Goal: Task Accomplishment & Management: Use online tool/utility

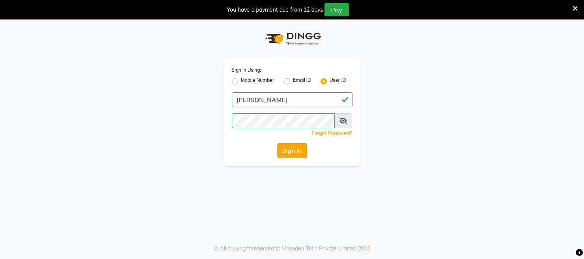
click at [287, 157] on button "Sign In" at bounding box center [293, 150] width 30 height 15
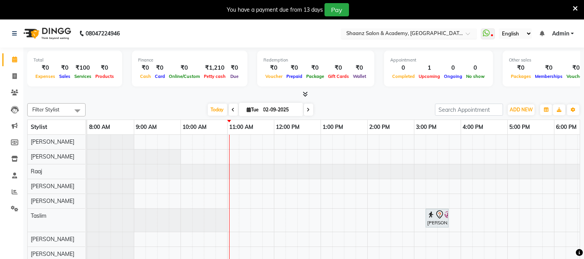
click at [436, 33] on input "text" at bounding box center [401, 34] width 113 height 8
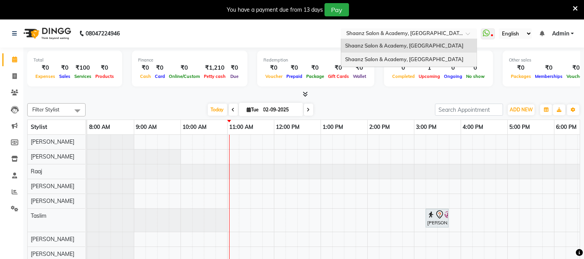
click at [405, 60] on span "Shaanz Salon & Academy, [GEOGRAPHIC_DATA]" at bounding box center [404, 59] width 118 height 6
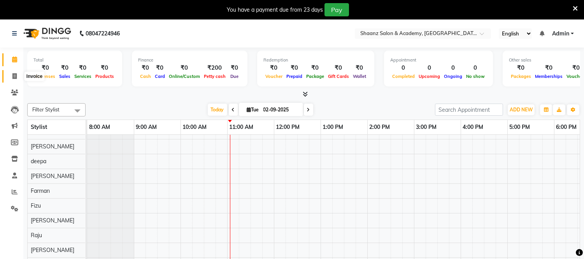
click at [14, 77] on icon at bounding box center [14, 76] width 4 height 6
select select "8719"
select select "service"
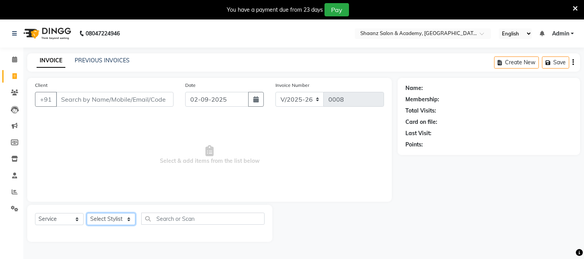
click at [128, 218] on select "Select Stylist [PERSON_NAME] [PERSON_NAME] [PERSON_NAME] [PERSON_NAME] [PERSON_…" at bounding box center [111, 219] width 49 height 12
click at [129, 219] on select "Select Stylist [PERSON_NAME] [PERSON_NAME] [PERSON_NAME] [PERSON_NAME] [PERSON_…" at bounding box center [111, 219] width 49 height 12
select select "89217"
click at [87, 213] on select "Select Stylist [PERSON_NAME] [PERSON_NAME] [PERSON_NAME] [PERSON_NAME] [PERSON_…" at bounding box center [111, 219] width 49 height 12
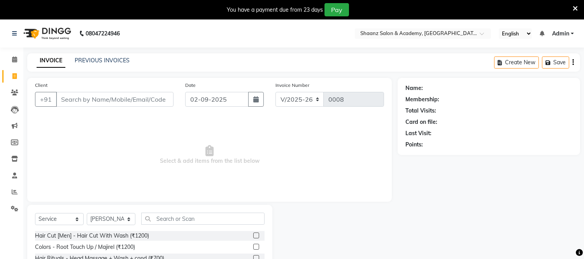
click at [193, 188] on span "Select & add items from the list below" at bounding box center [209, 155] width 349 height 78
click at [128, 220] on select "Select Stylist [PERSON_NAME] [PERSON_NAME] [PERSON_NAME] [PERSON_NAME] [PERSON_…" at bounding box center [111, 219] width 49 height 12
click at [156, 189] on span "Select & add items from the list below" at bounding box center [209, 155] width 349 height 78
click at [573, 6] on icon at bounding box center [575, 8] width 5 height 7
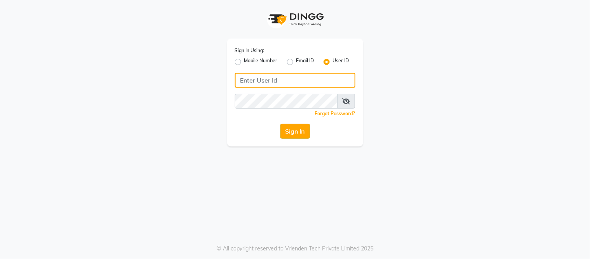
type input "[PERSON_NAME]"
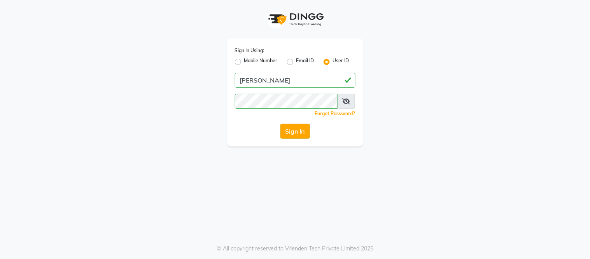
click at [296, 138] on button "Sign In" at bounding box center [296, 131] width 30 height 15
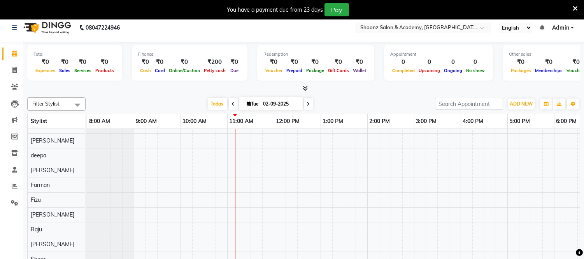
scroll to position [19, 0]
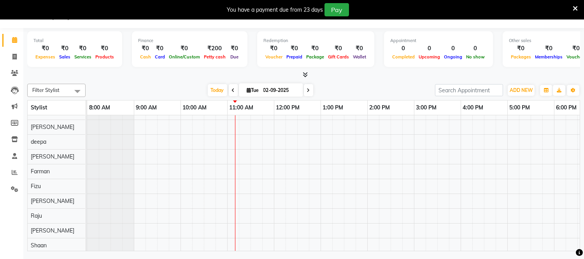
click at [76, 90] on span at bounding box center [78, 91] width 16 height 15
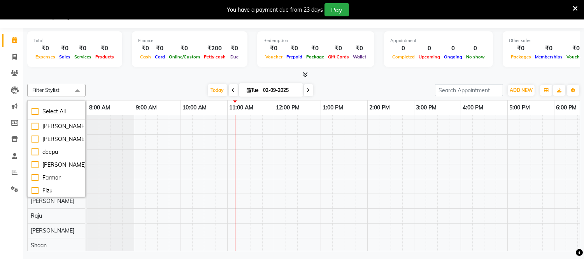
click at [76, 90] on span at bounding box center [78, 91] width 16 height 15
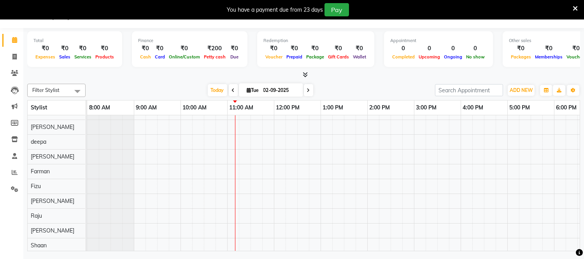
click at [76, 90] on span at bounding box center [78, 91] width 16 height 15
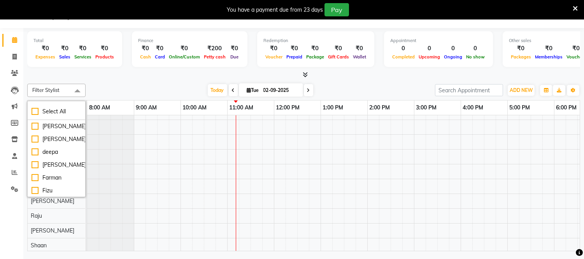
click at [108, 81] on div "Filter Stylist Select All Amir Salmani Ayub deepa Fardeen Farman Fizu Haseeb Ra…" at bounding box center [303, 166] width 553 height 170
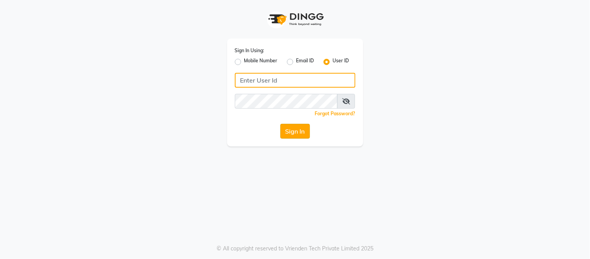
type input "[PERSON_NAME]"
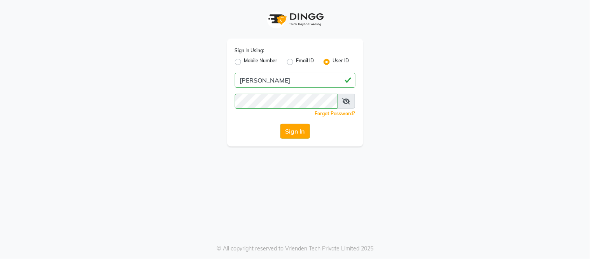
click at [293, 134] on button "Sign In" at bounding box center [296, 131] width 30 height 15
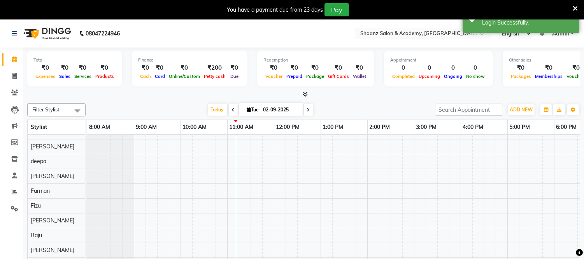
click at [79, 111] on span at bounding box center [78, 110] width 16 height 15
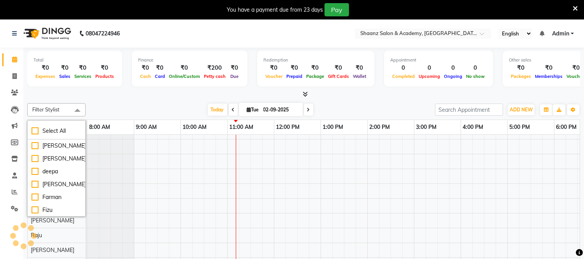
click at [116, 101] on div "Filter Stylist Select All Amir Salmani Ayub deepa Fardeen Farman Fizu Haseeb Ra…" at bounding box center [303, 185] width 553 height 170
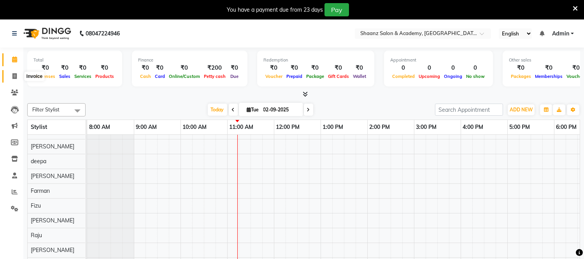
click at [17, 76] on span at bounding box center [15, 76] width 14 height 9
select select "service"
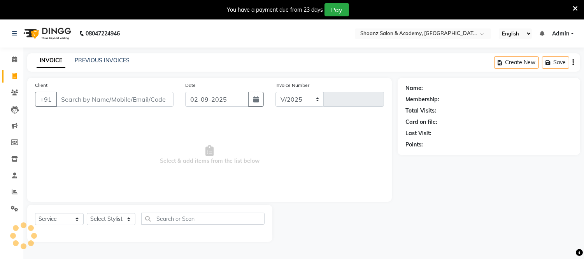
select select "8719"
type input "0008"
click at [17, 76] on span at bounding box center [15, 76] width 14 height 9
select select "8719"
select select "service"
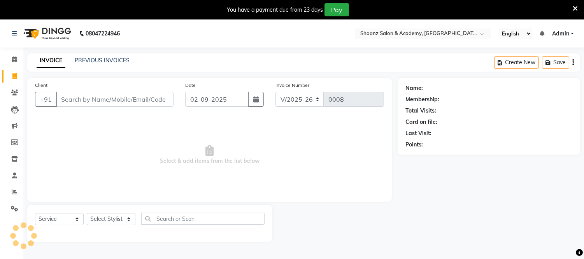
scroll to position [19, 0]
